Goal: Task Accomplishment & Management: Manage account settings

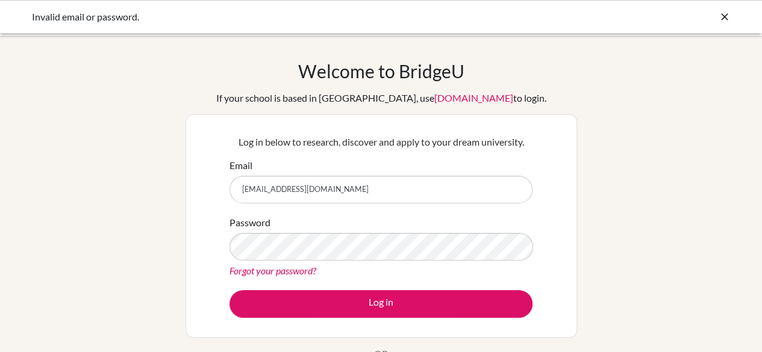
click at [280, 265] on link "Forgot your password?" at bounding box center [272, 270] width 87 height 11
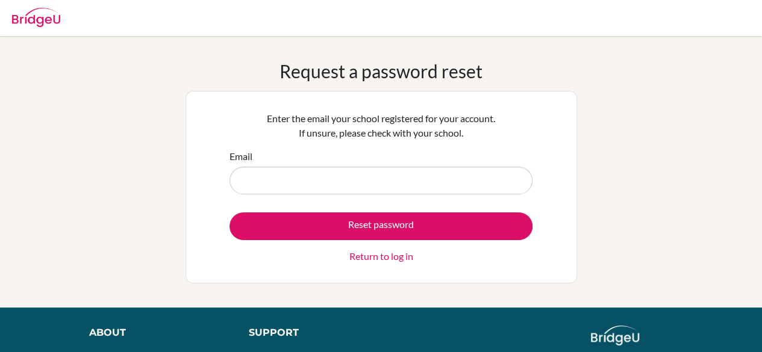
type input "[EMAIL_ADDRESS][DOMAIN_NAME]"
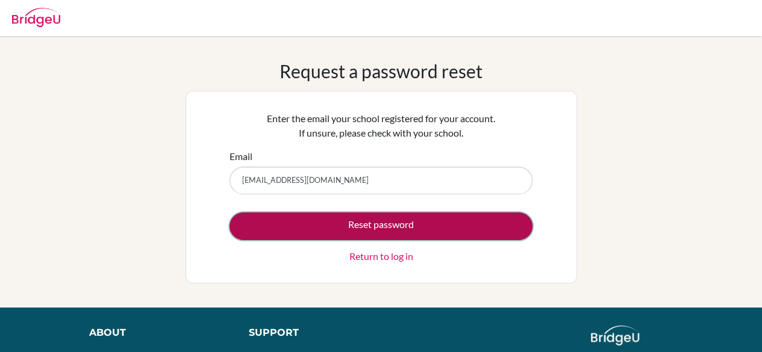
click at [342, 237] on button "Reset password" at bounding box center [380, 227] width 303 height 28
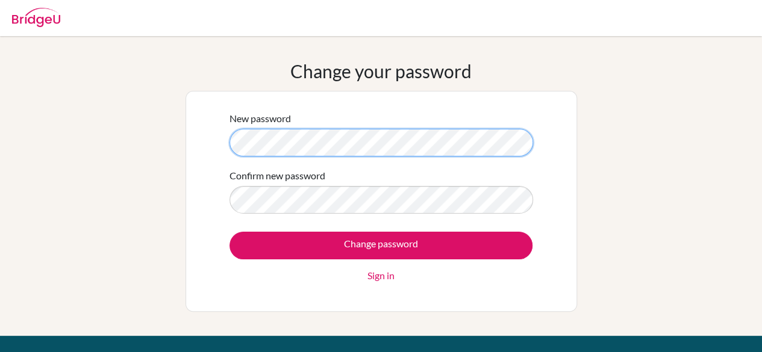
click at [183, 139] on div "Change your password New password Confirm new password Change password Sign in" at bounding box center [381, 186] width 762 height 252
click at [268, 222] on form "New password Confirm new password Change password Sign in" at bounding box center [380, 197] width 303 height 172
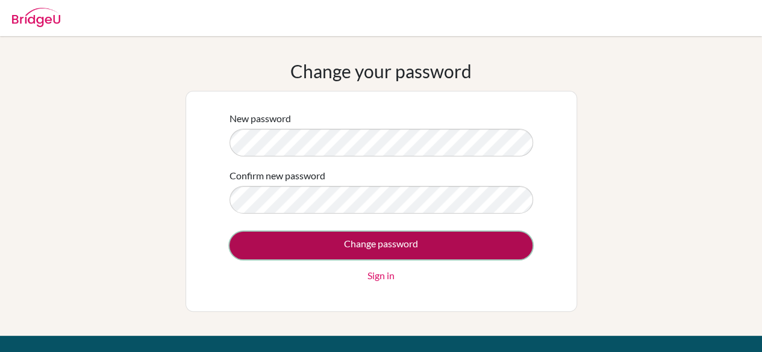
click at [295, 241] on input "Change password" at bounding box center [380, 246] width 303 height 28
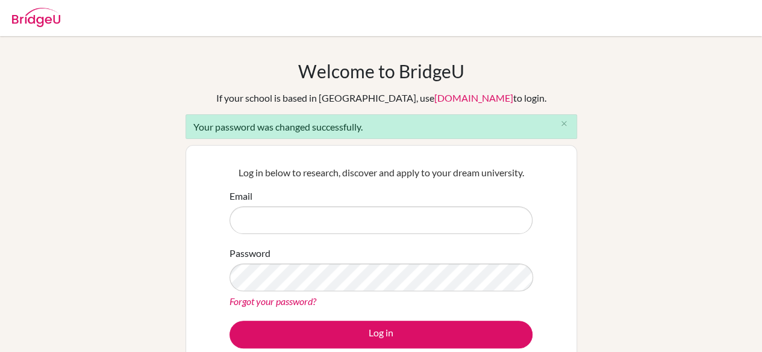
type input "[EMAIL_ADDRESS][DOMAIN_NAME]"
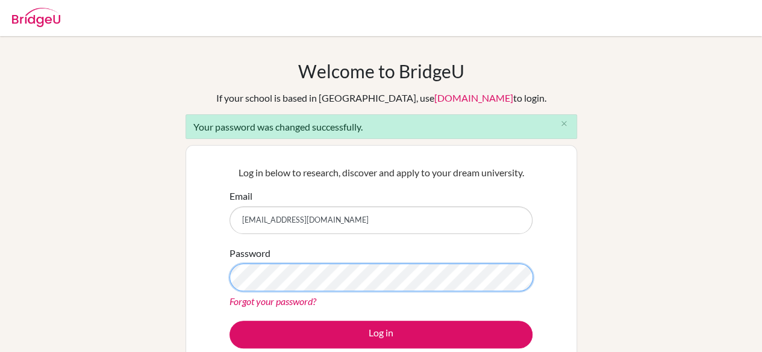
click at [169, 280] on div "Welcome to BridgeU If your school is based in China, use app.bridge-u.com.cn to…" at bounding box center [381, 272] width 762 height 425
click at [229, 321] on button "Log in" at bounding box center [380, 335] width 303 height 28
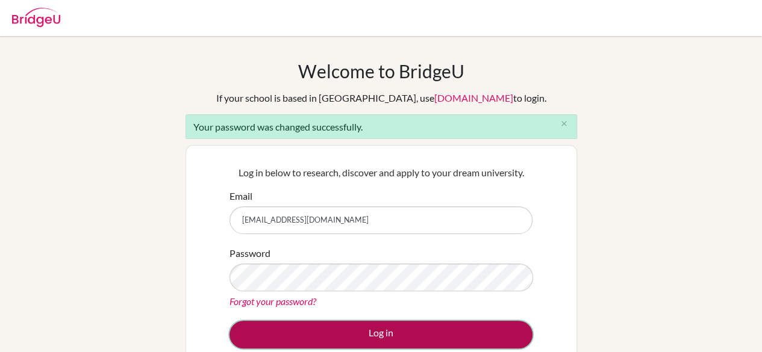
click at [362, 333] on button "Log in" at bounding box center [380, 335] width 303 height 28
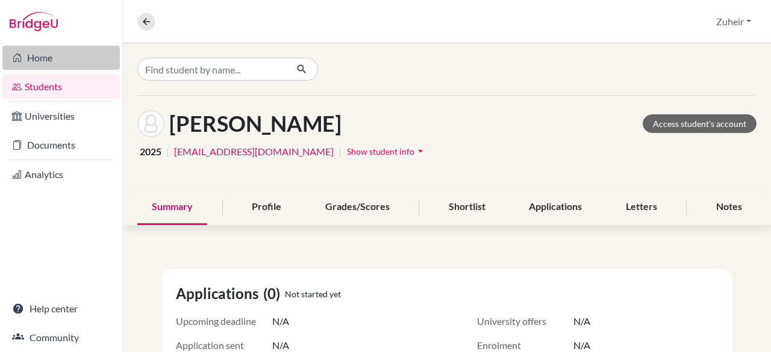
click at [30, 62] on link "Home" at bounding box center [60, 58] width 117 height 24
